Goal: Task Accomplishment & Management: Manage account settings

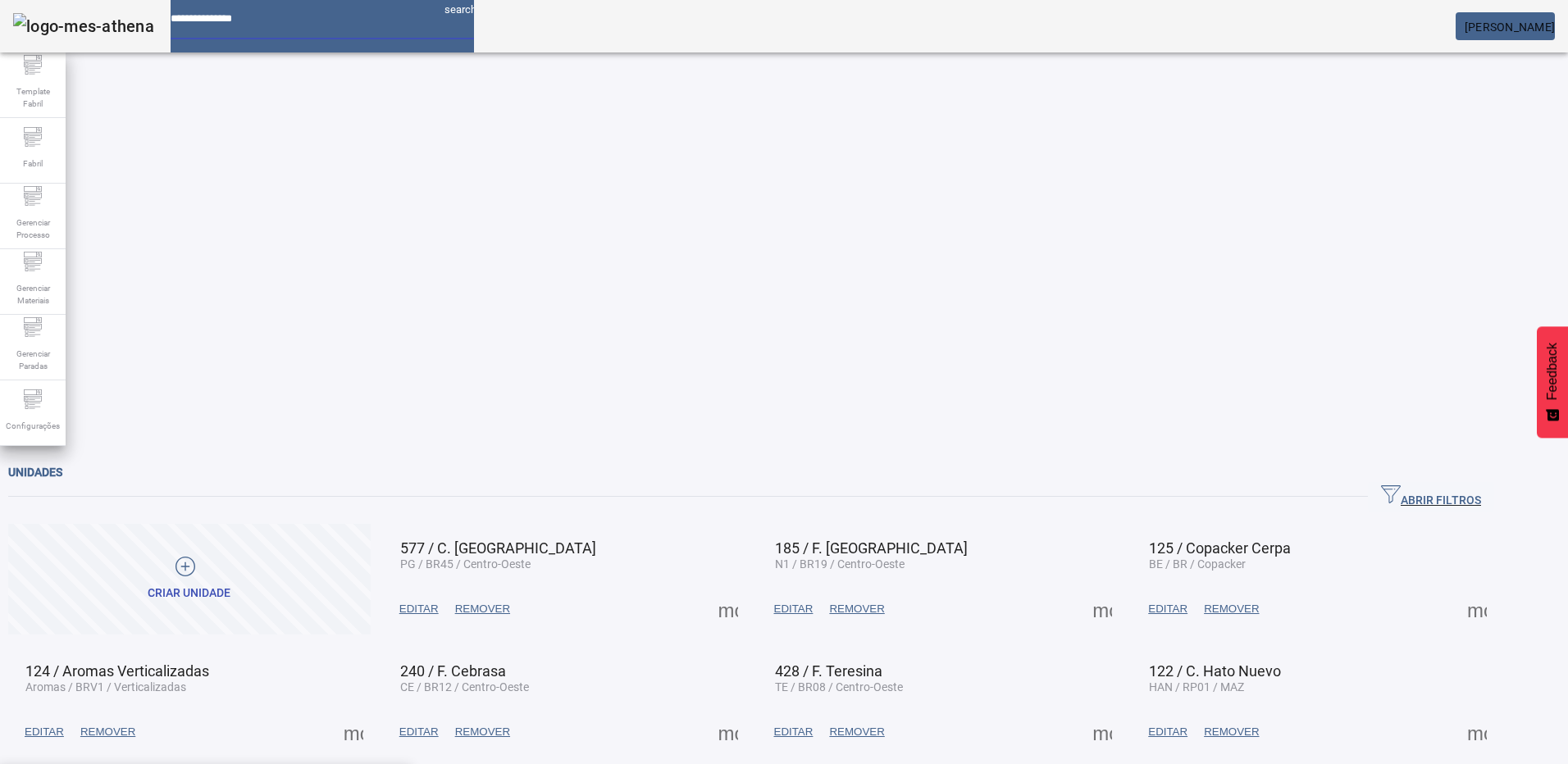
click at [248, 25] on input at bounding box center [300, 12] width 260 height 25
click at [1466, 24] on span "[PERSON_NAME]" at bounding box center [1510, 27] width 90 height 13
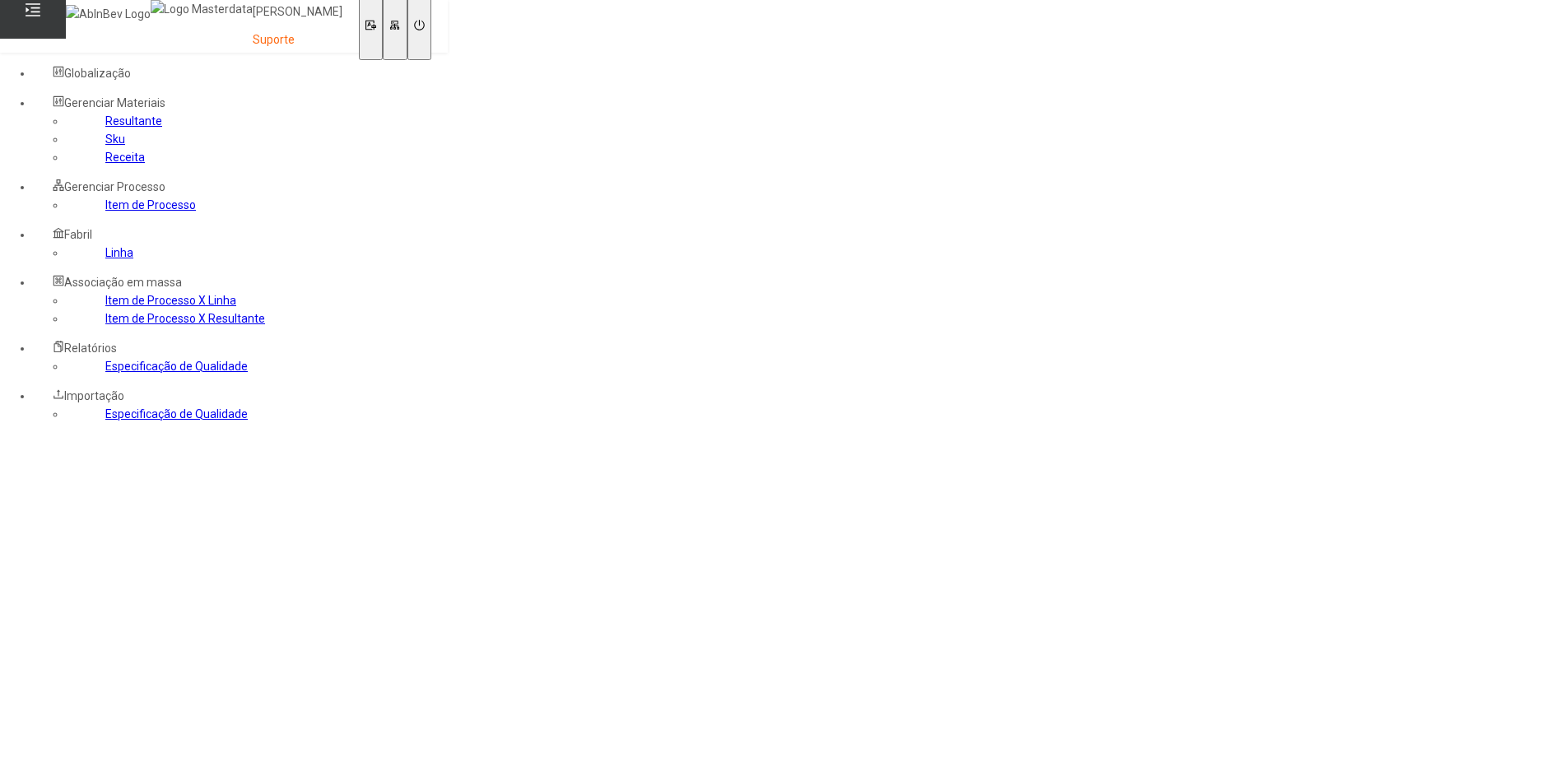
click at [105, 307] on link "Item de Processo X Linha" at bounding box center [171, 300] width 131 height 13
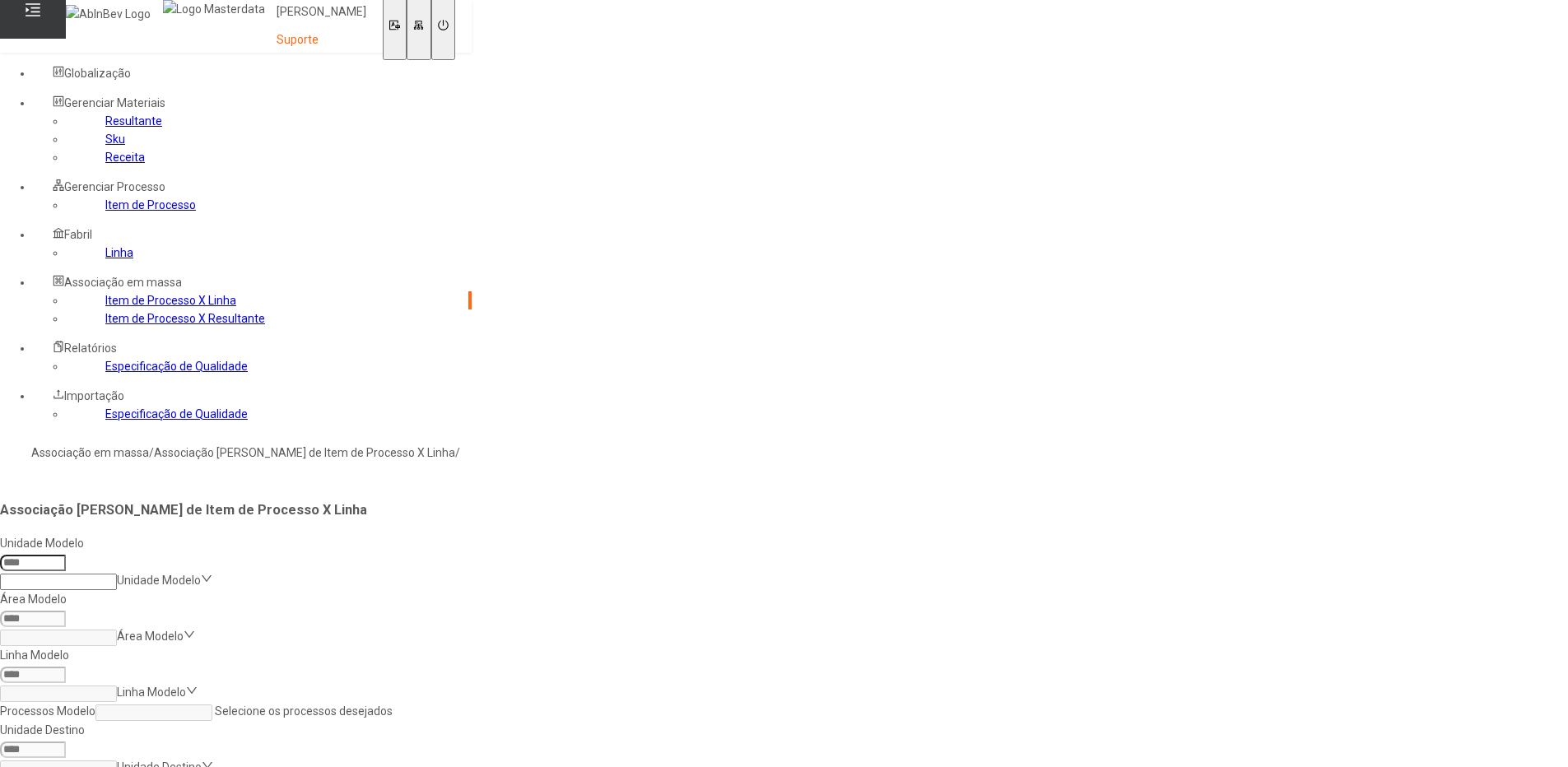
click at [105, 212] on link "Item de Processo" at bounding box center [151, 205] width 91 height 13
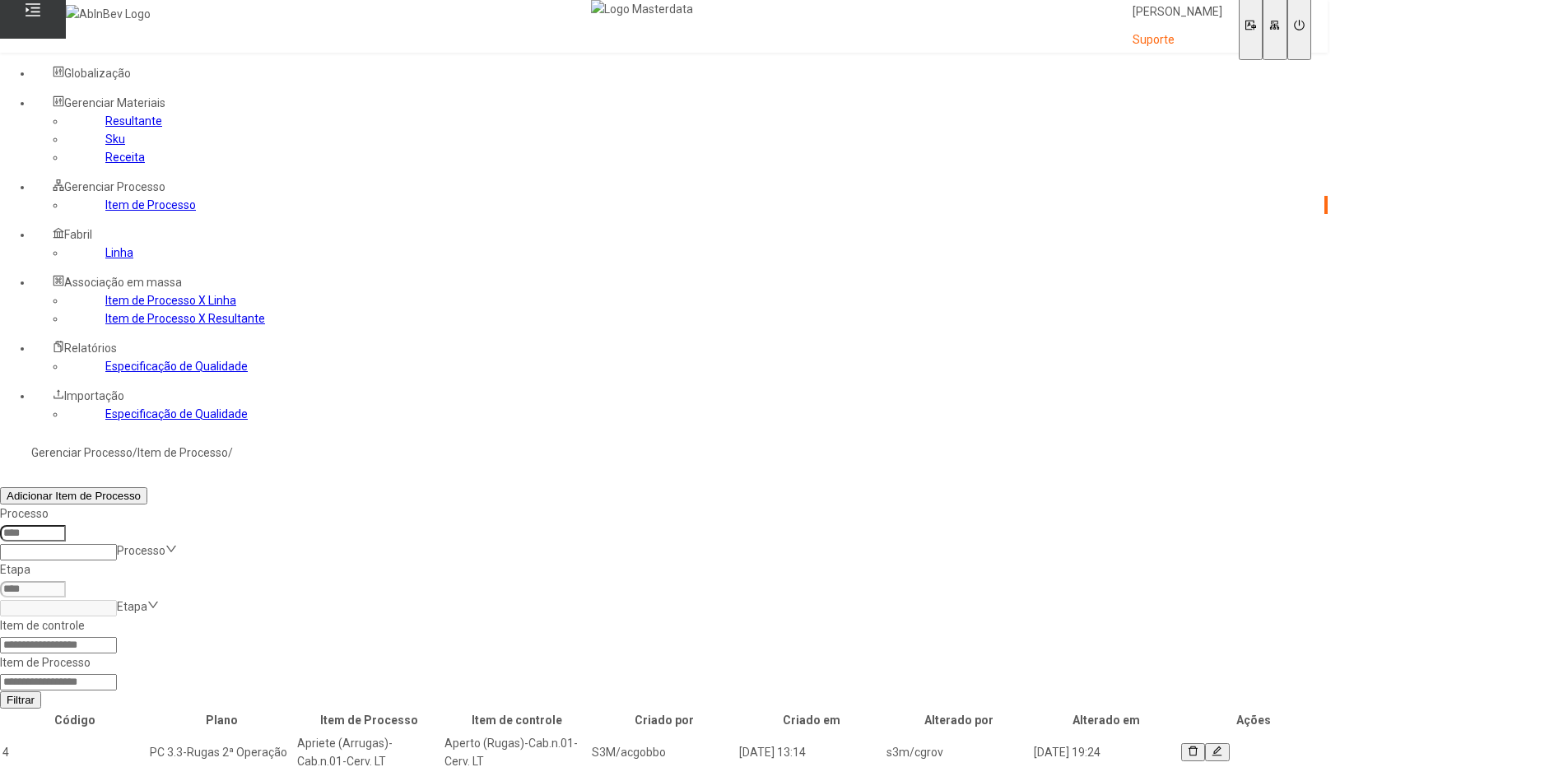
click at [1222, 747] on icon at bounding box center [1216, 753] width 10 height 12
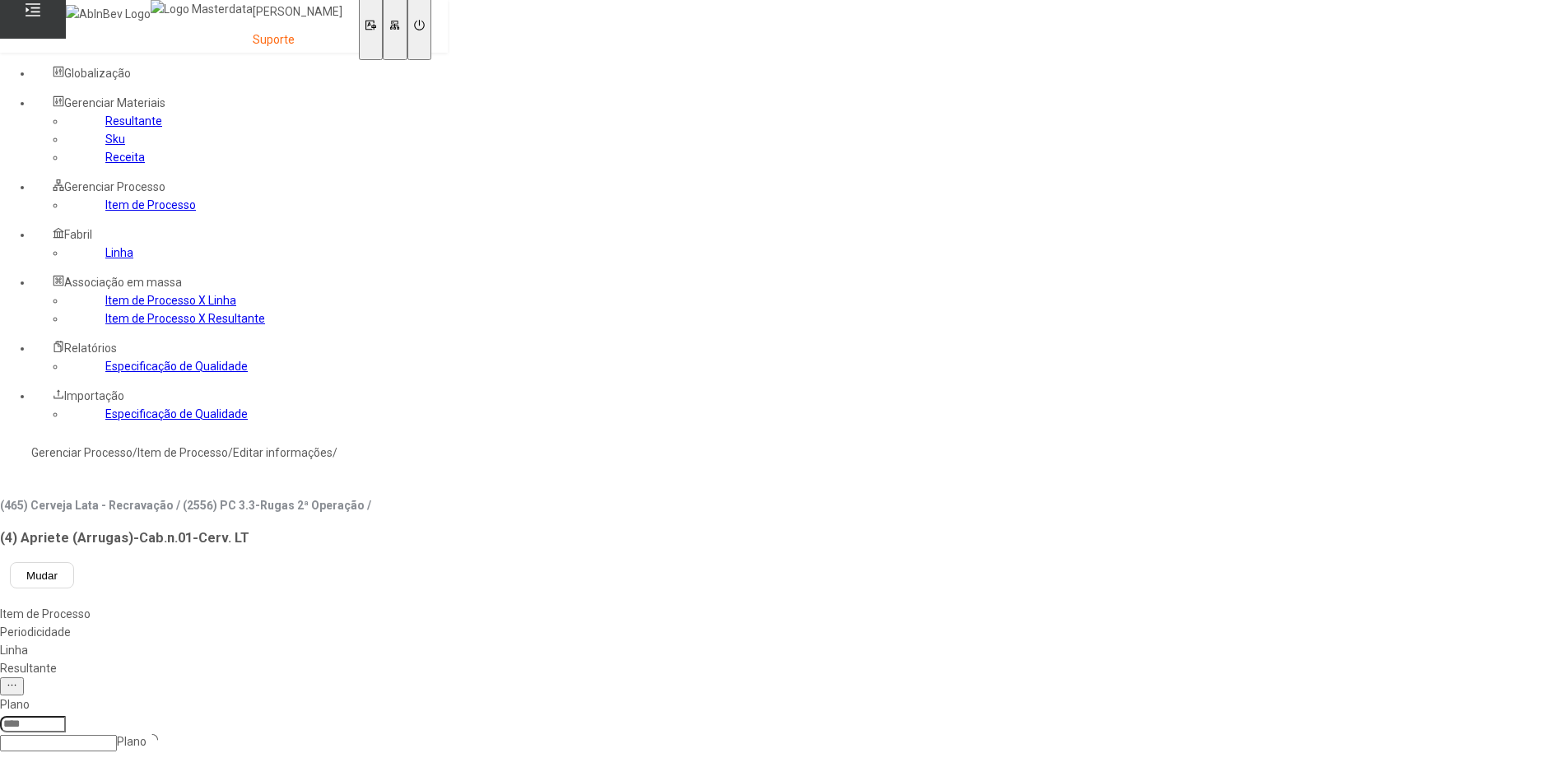
type input "****"
type input "*****"
click at [371, 641] on div "Linha" at bounding box center [186, 650] width 371 height 18
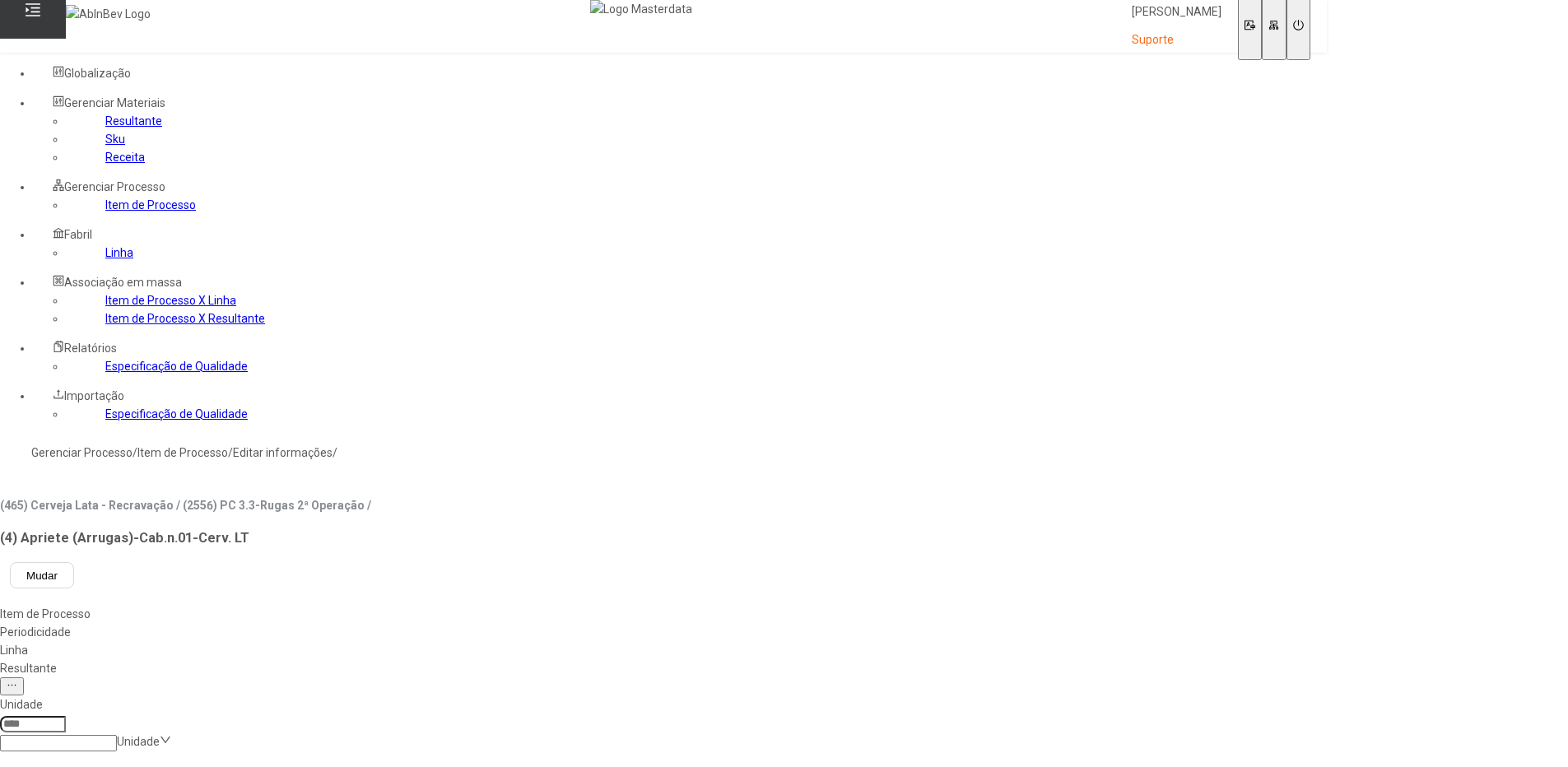
scroll to position [165, 0]
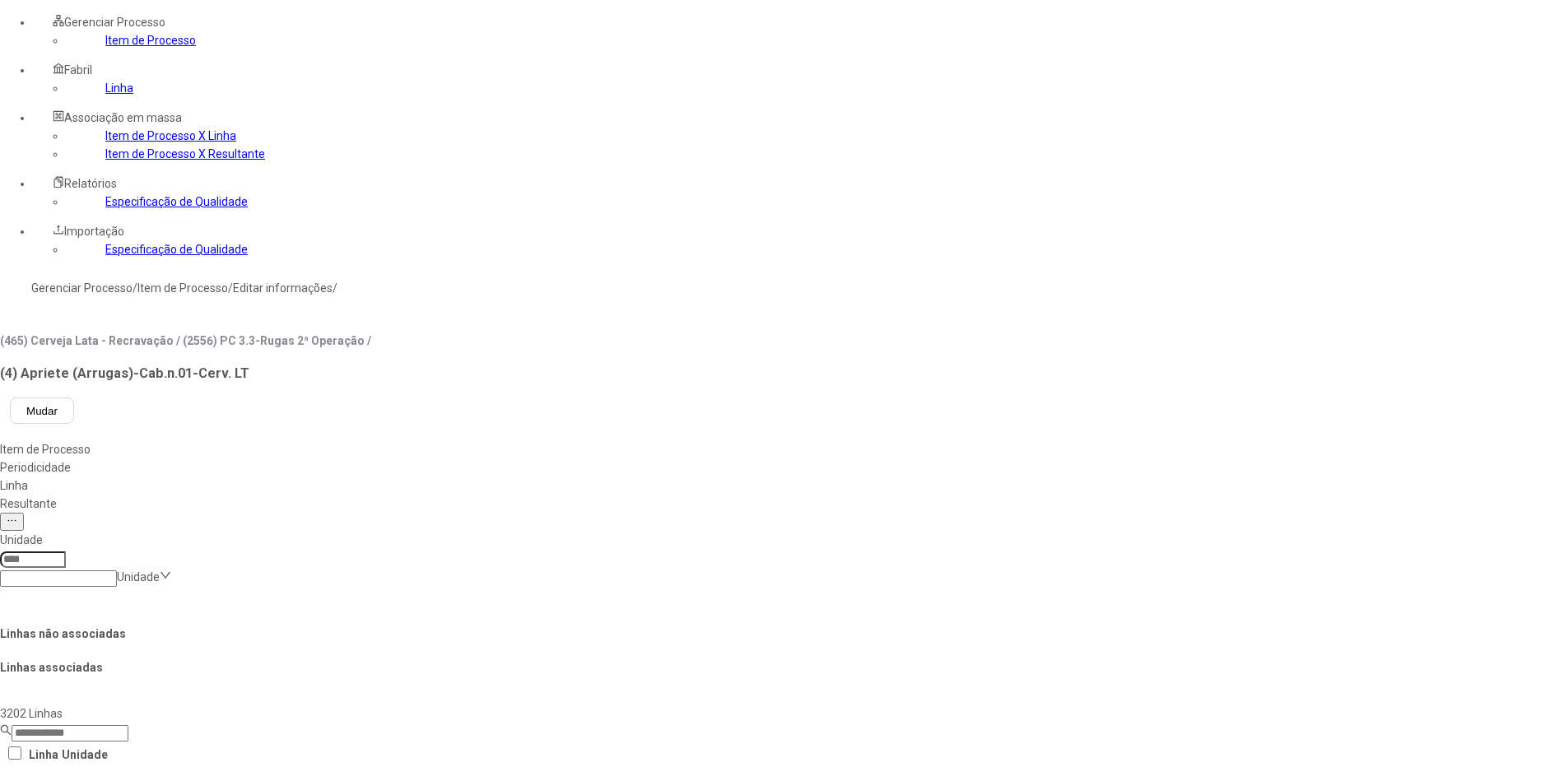
click at [533, 495] on div "Resultante" at bounding box center [663, 504] width 1327 height 18
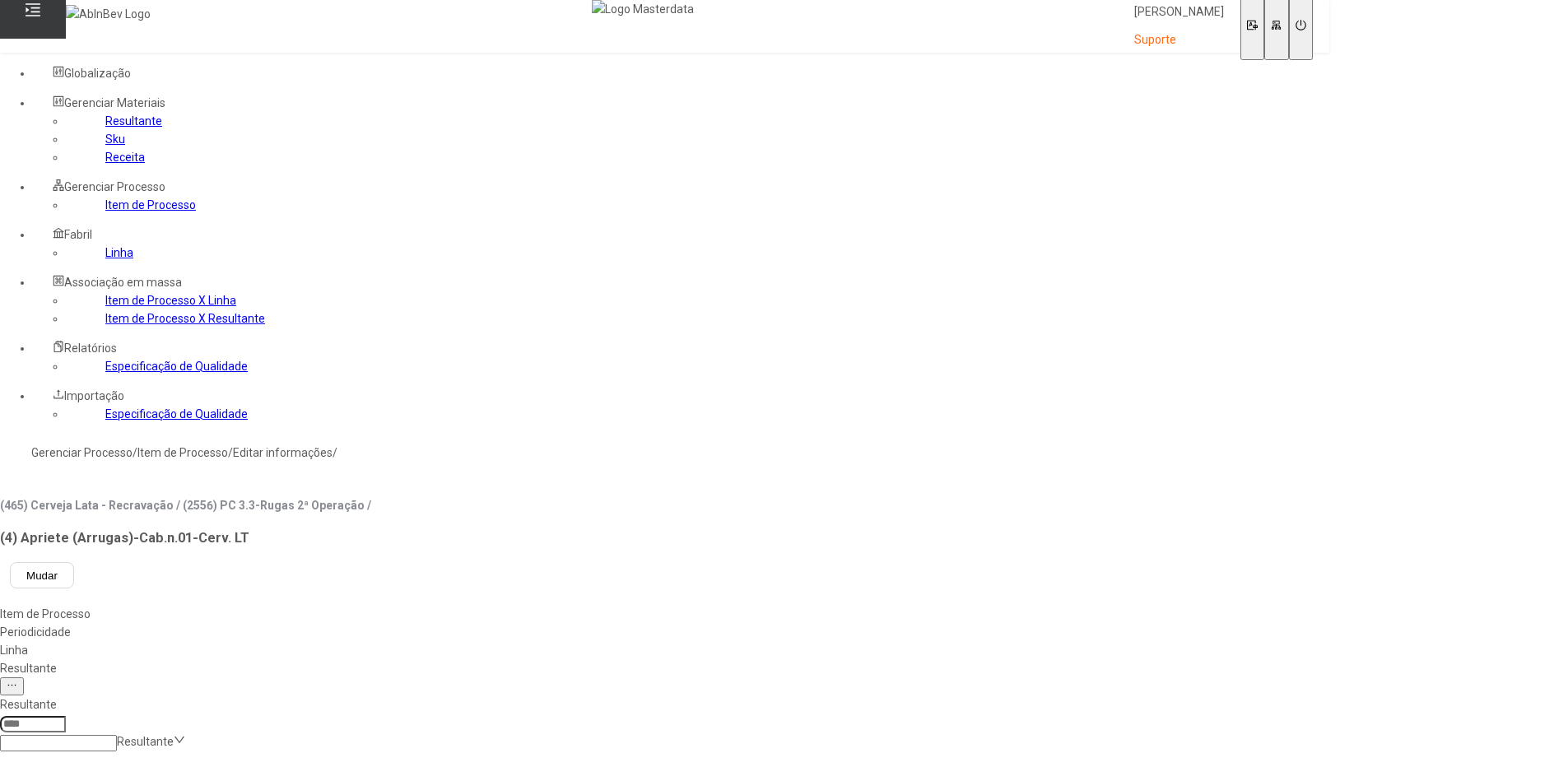
scroll to position [82, 0]
